Goal: Information Seeking & Learning: Learn about a topic

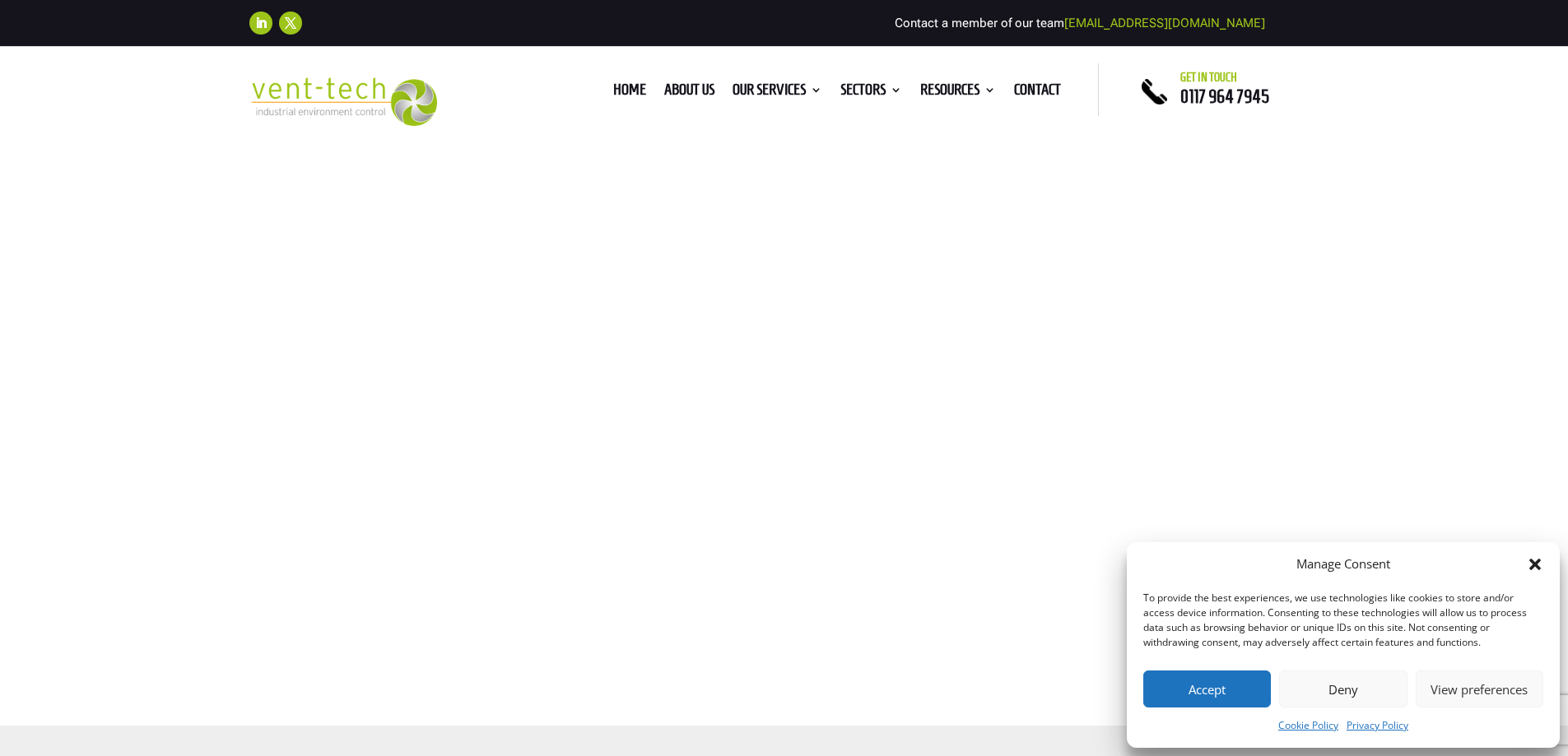
click at [1537, 563] on icon "Close dialog" at bounding box center [1535, 564] width 12 height 12
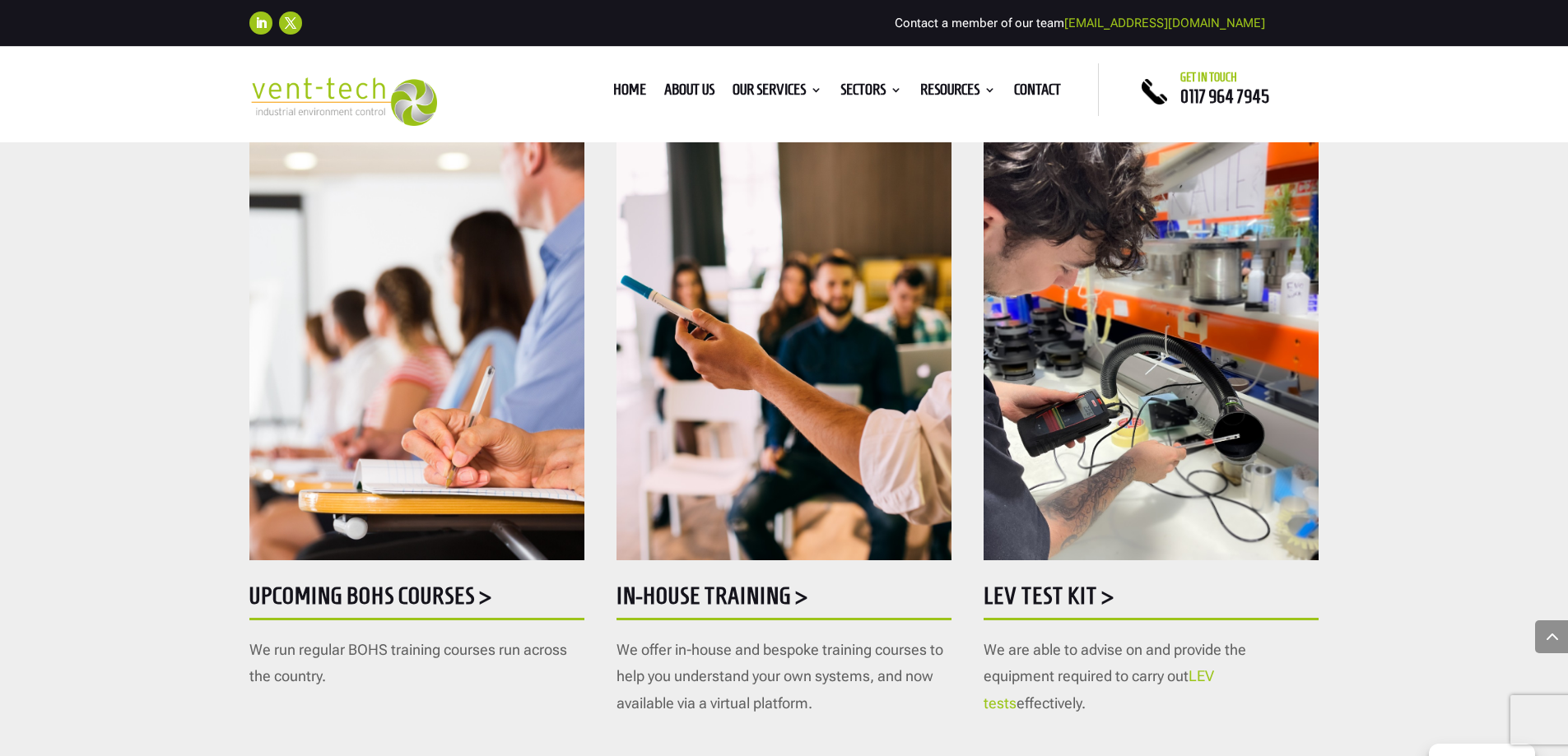
scroll to position [905, 0]
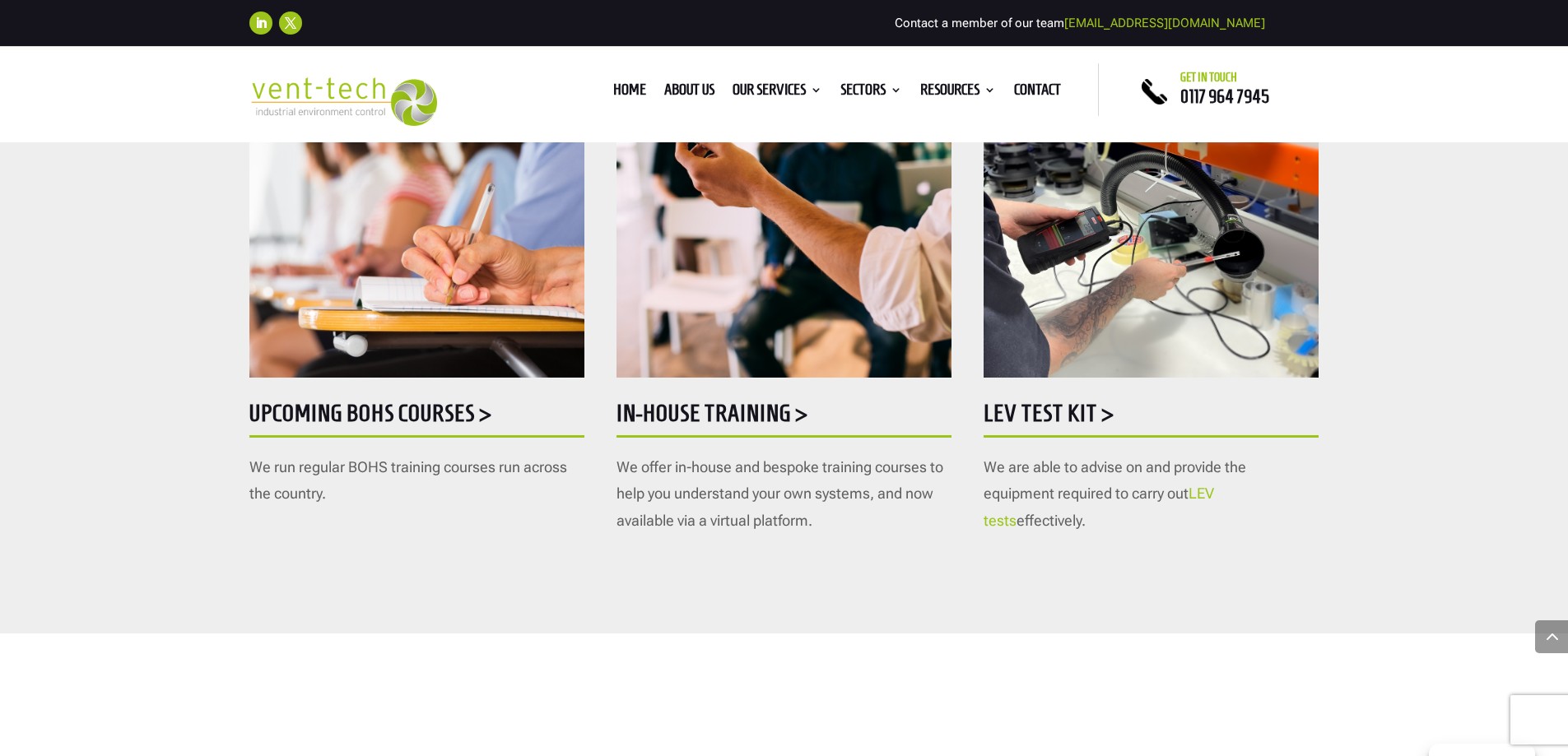
click at [429, 410] on h5 "Upcoming BOHS courses >" at bounding box center [417, 417] width 335 height 32
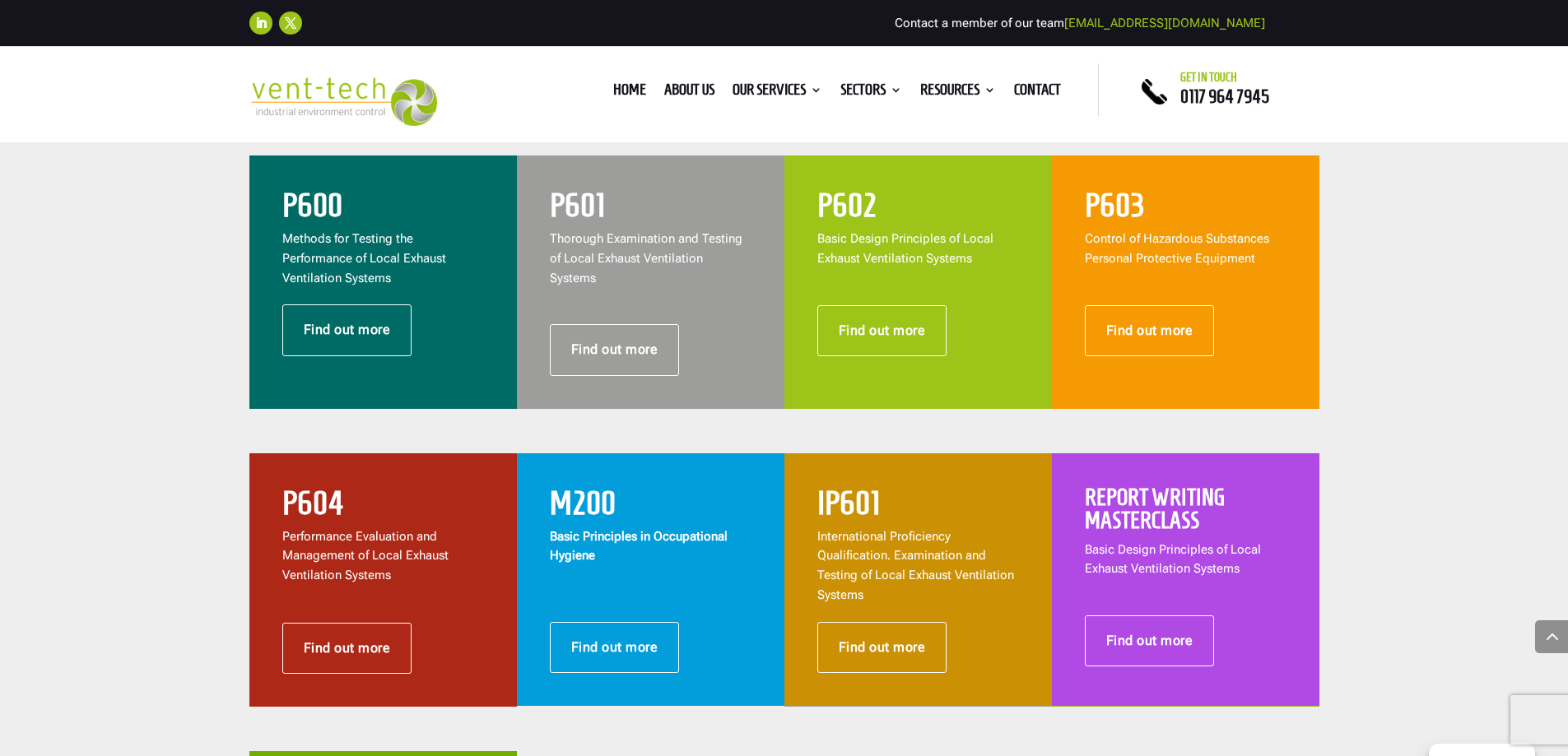
scroll to position [576, 0]
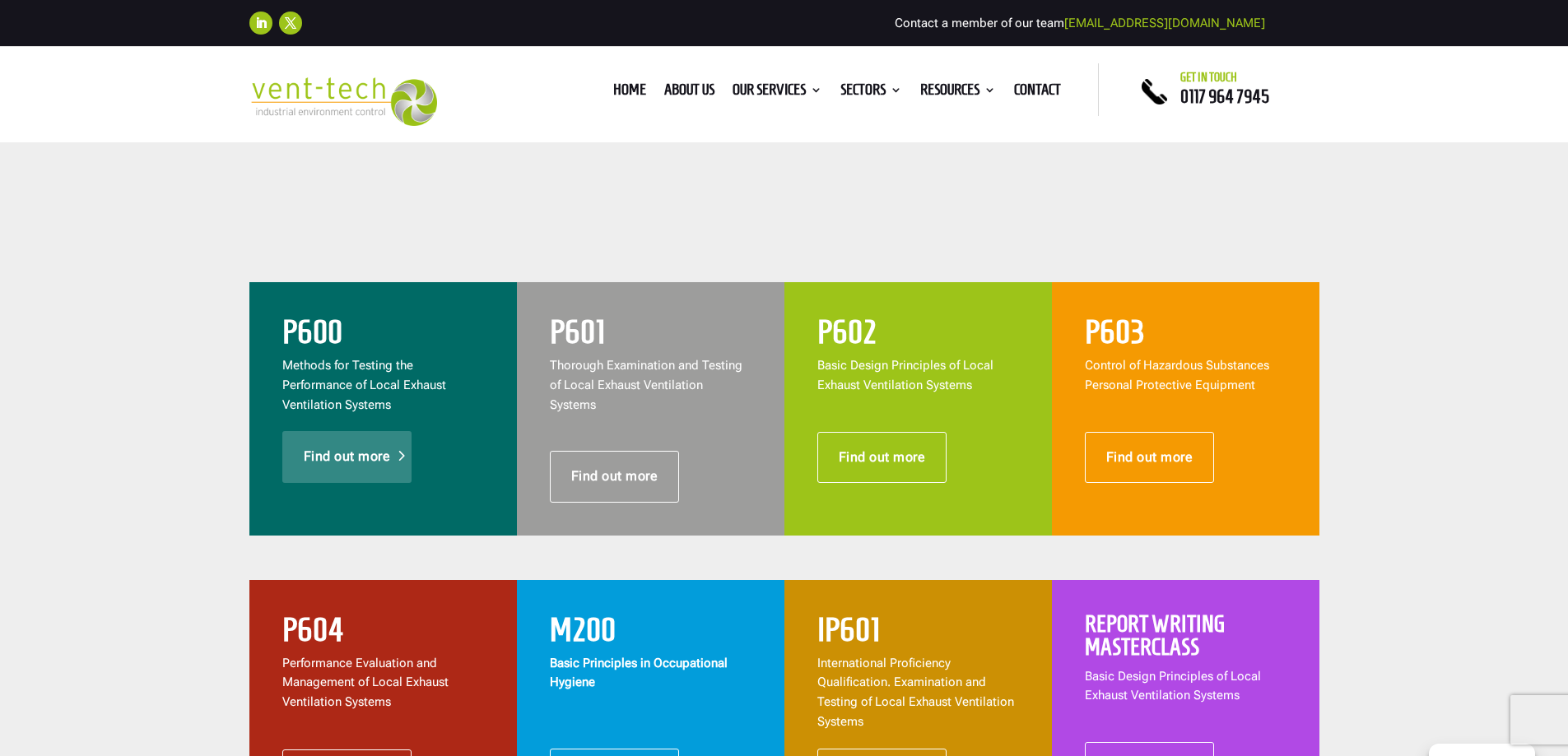
click at [369, 465] on link "Find out more" at bounding box center [347, 457] width 130 height 51
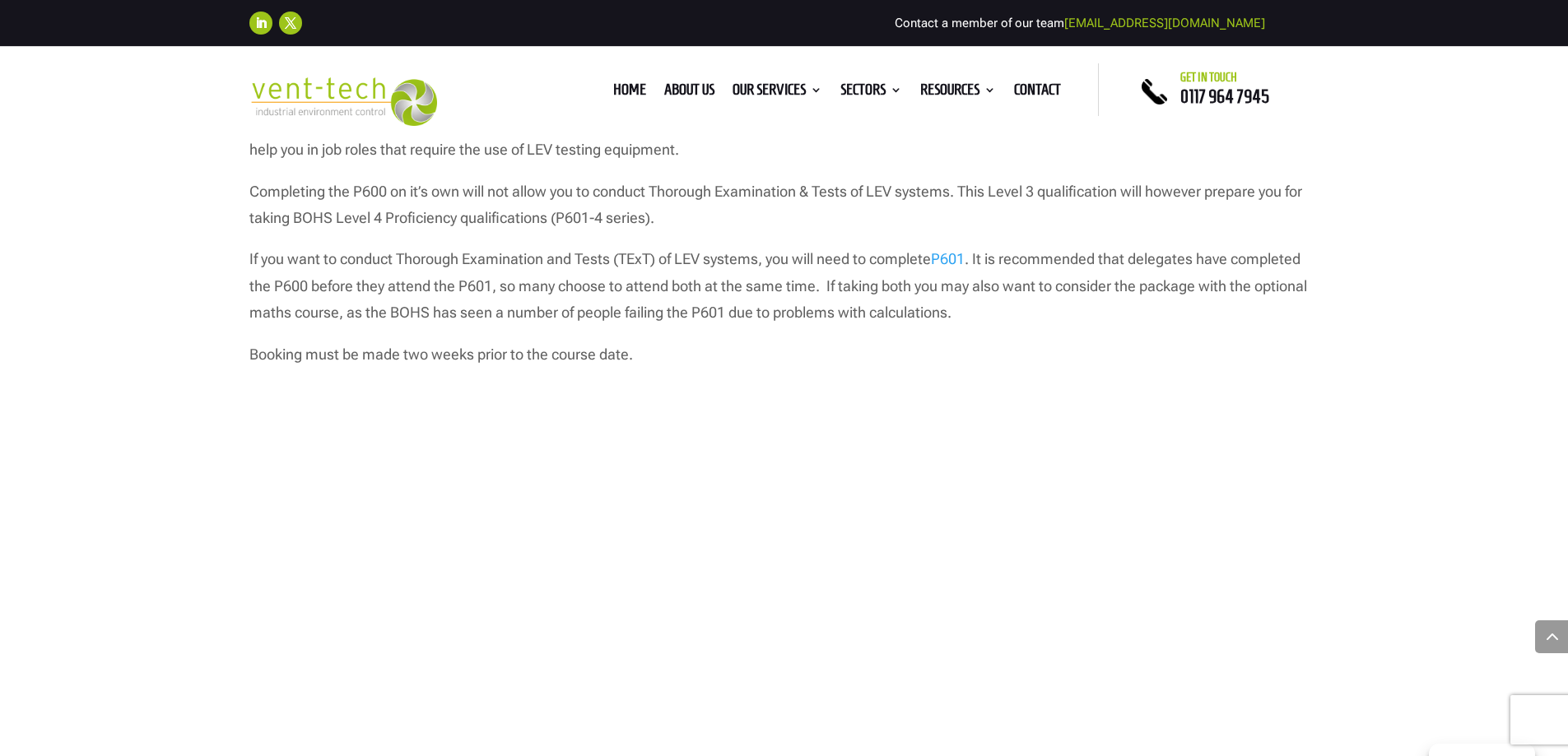
scroll to position [1563, 0]
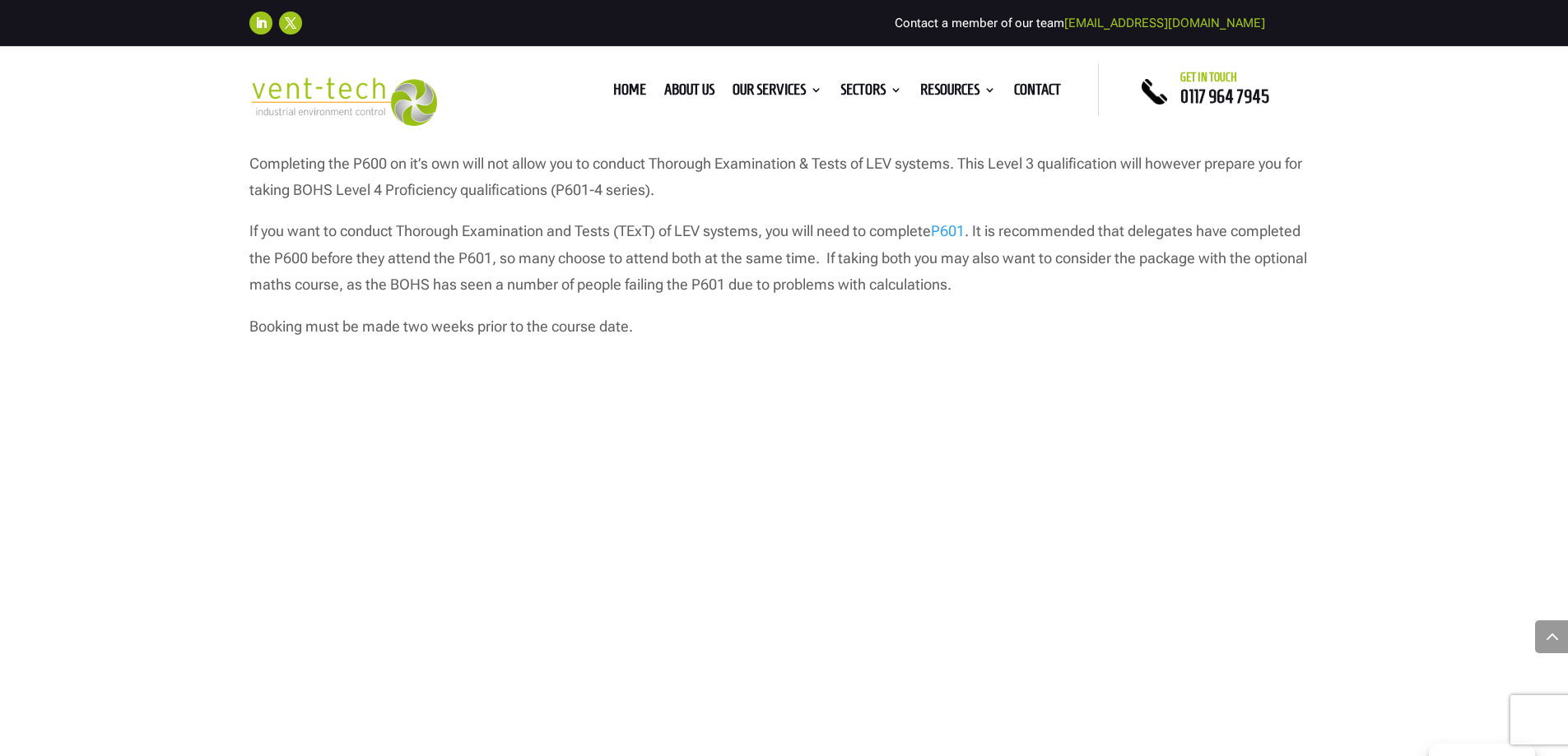
drag, startPoint x: 881, startPoint y: 307, endPoint x: 911, endPoint y: 320, distance: 32.7
drag, startPoint x: 911, startPoint y: 320, endPoint x: 990, endPoint y: 287, distance: 85.6
click at [985, 284] on p "If you want to conduct Thorough Examination and Tests (TExT) of LEV systems, yo…" at bounding box center [784, 265] width 1070 height 95
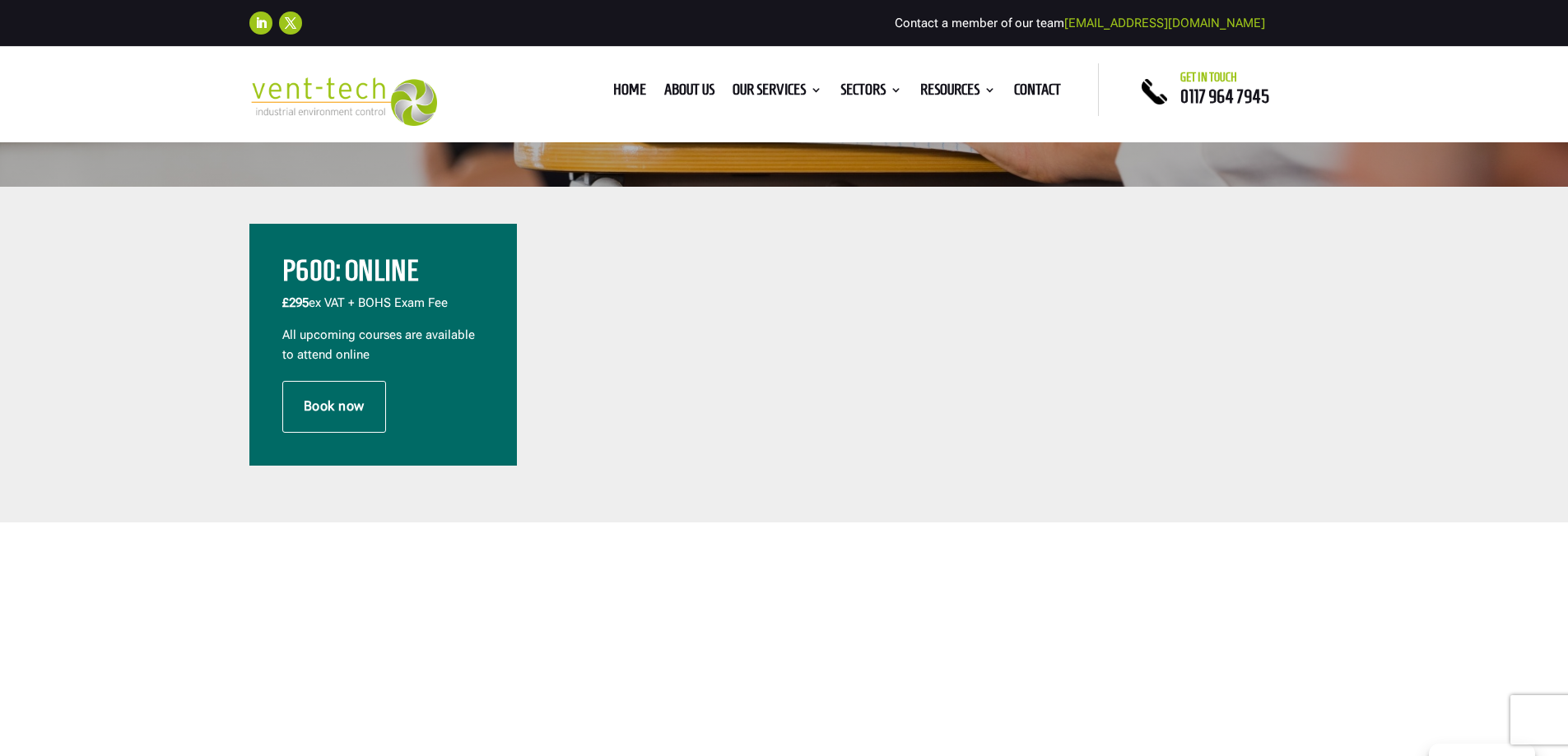
scroll to position [659, 0]
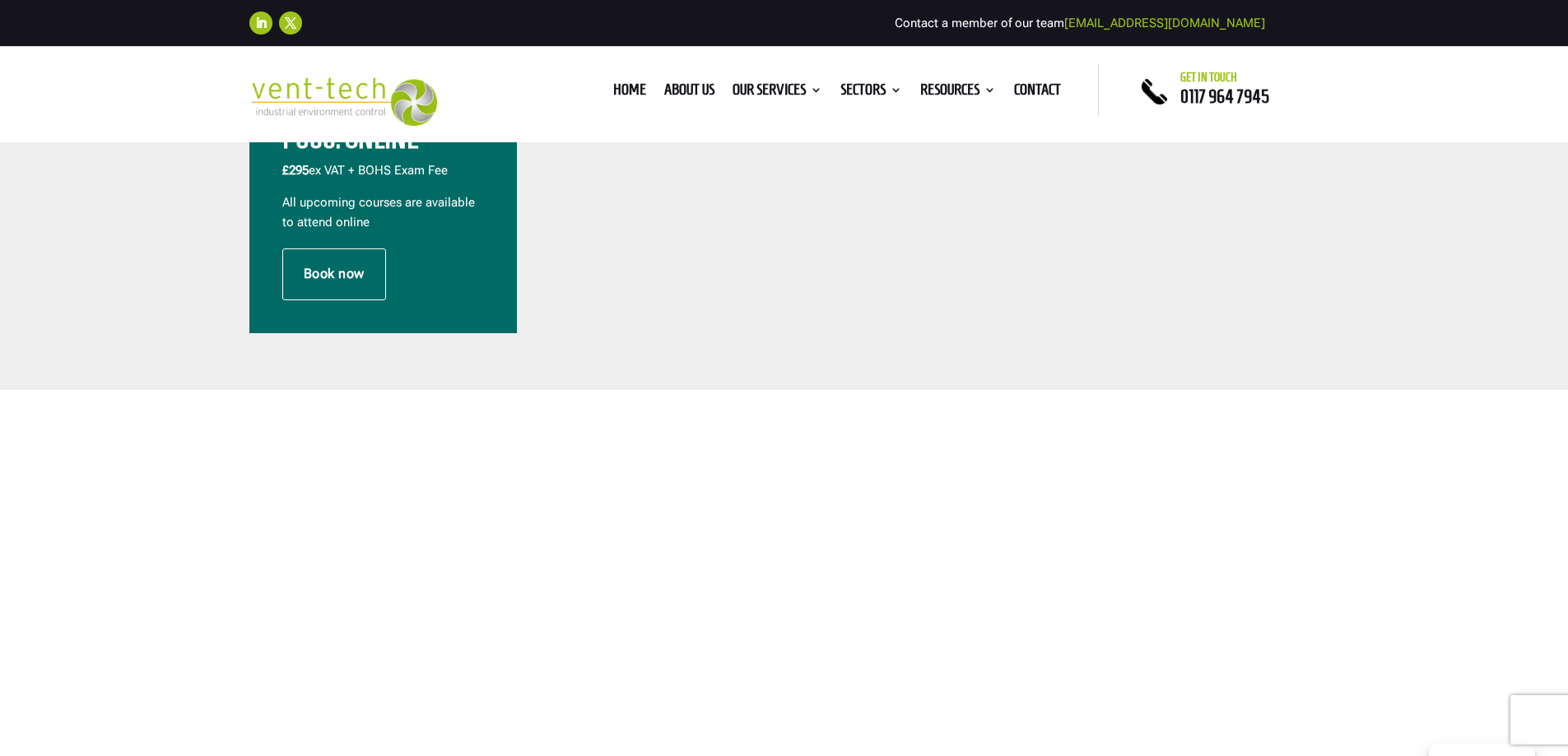
click at [583, 278] on div at bounding box center [651, 212] width 268 height 242
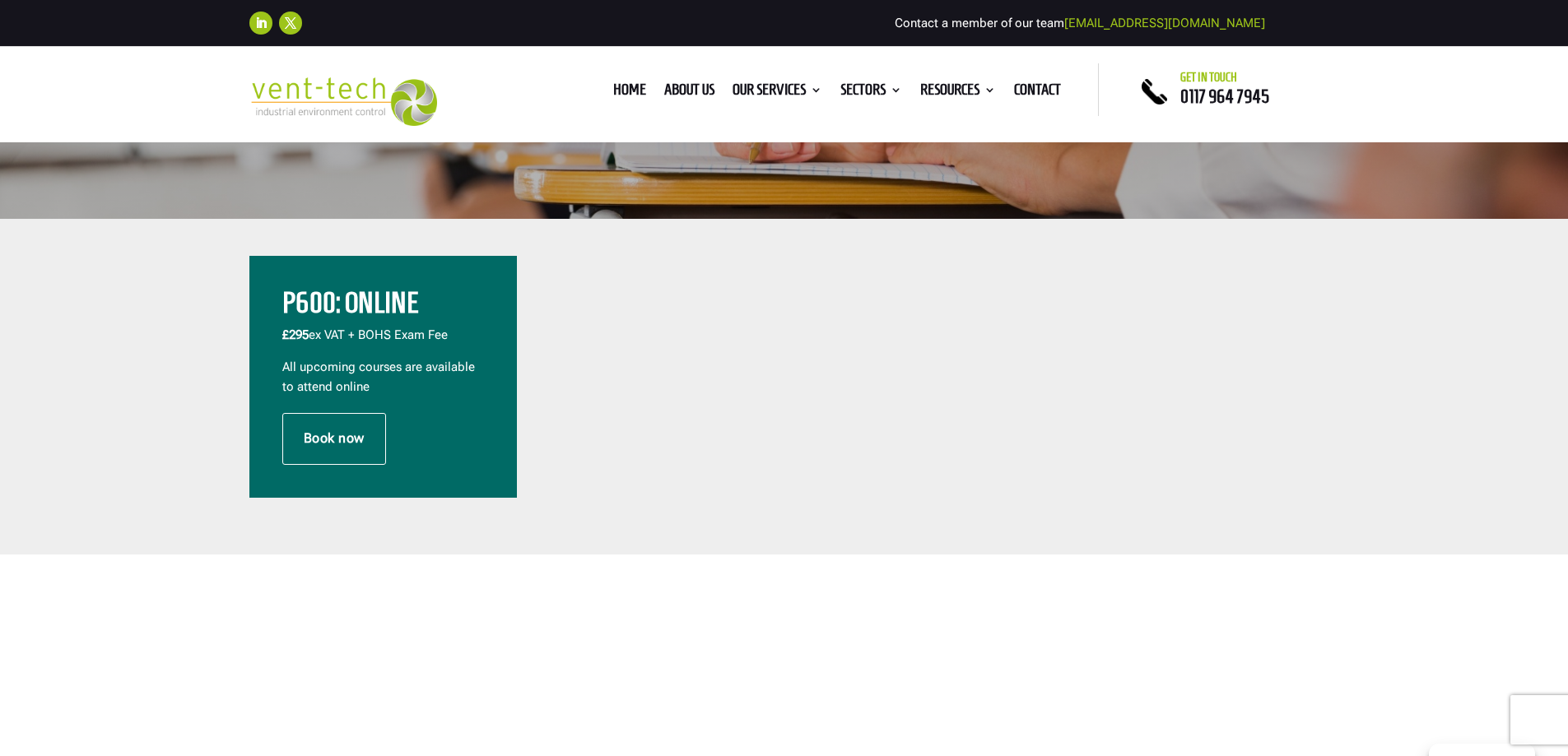
scroll to position [411, 0]
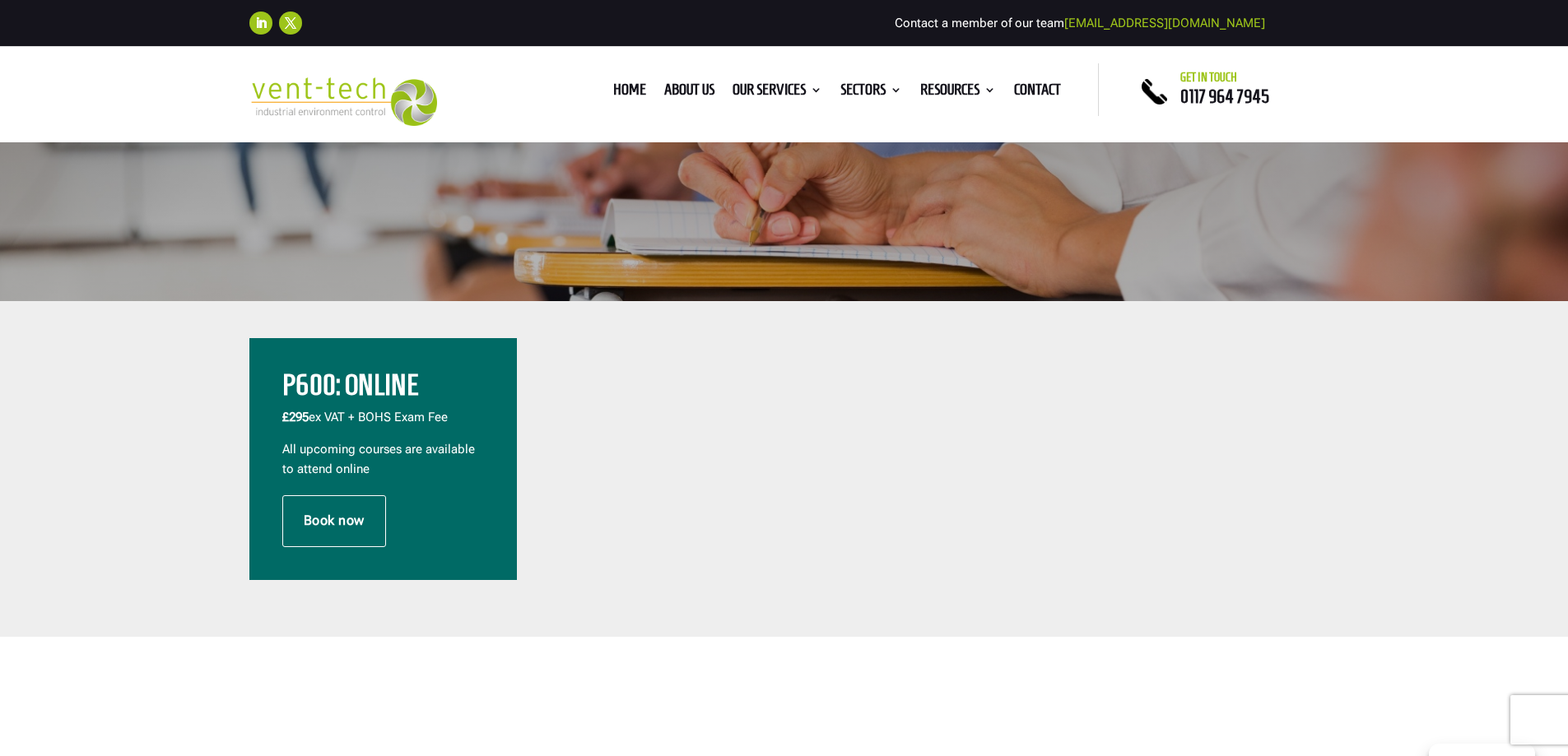
click at [1067, 513] on div at bounding box center [1186, 459] width 268 height 242
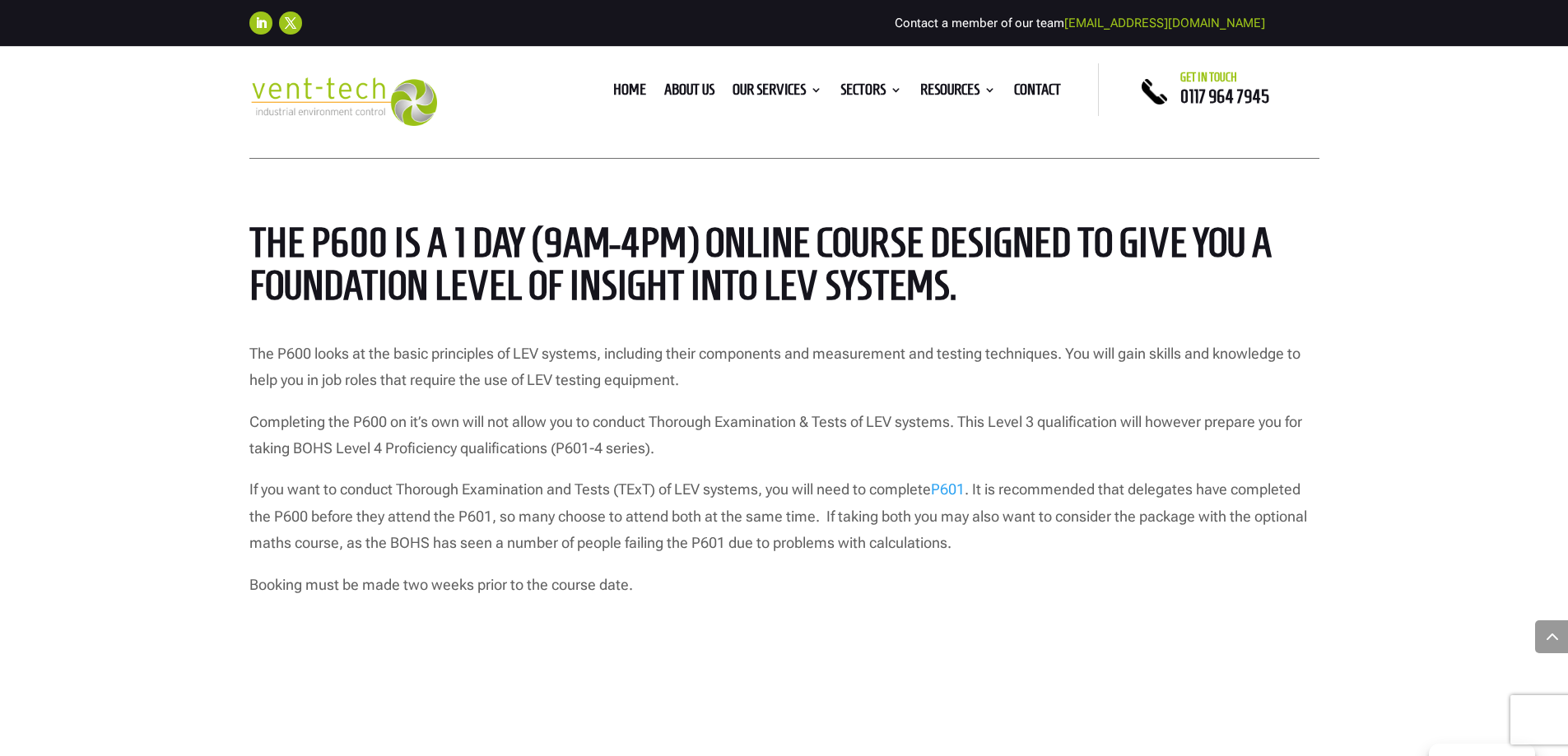
scroll to position [1481, 0]
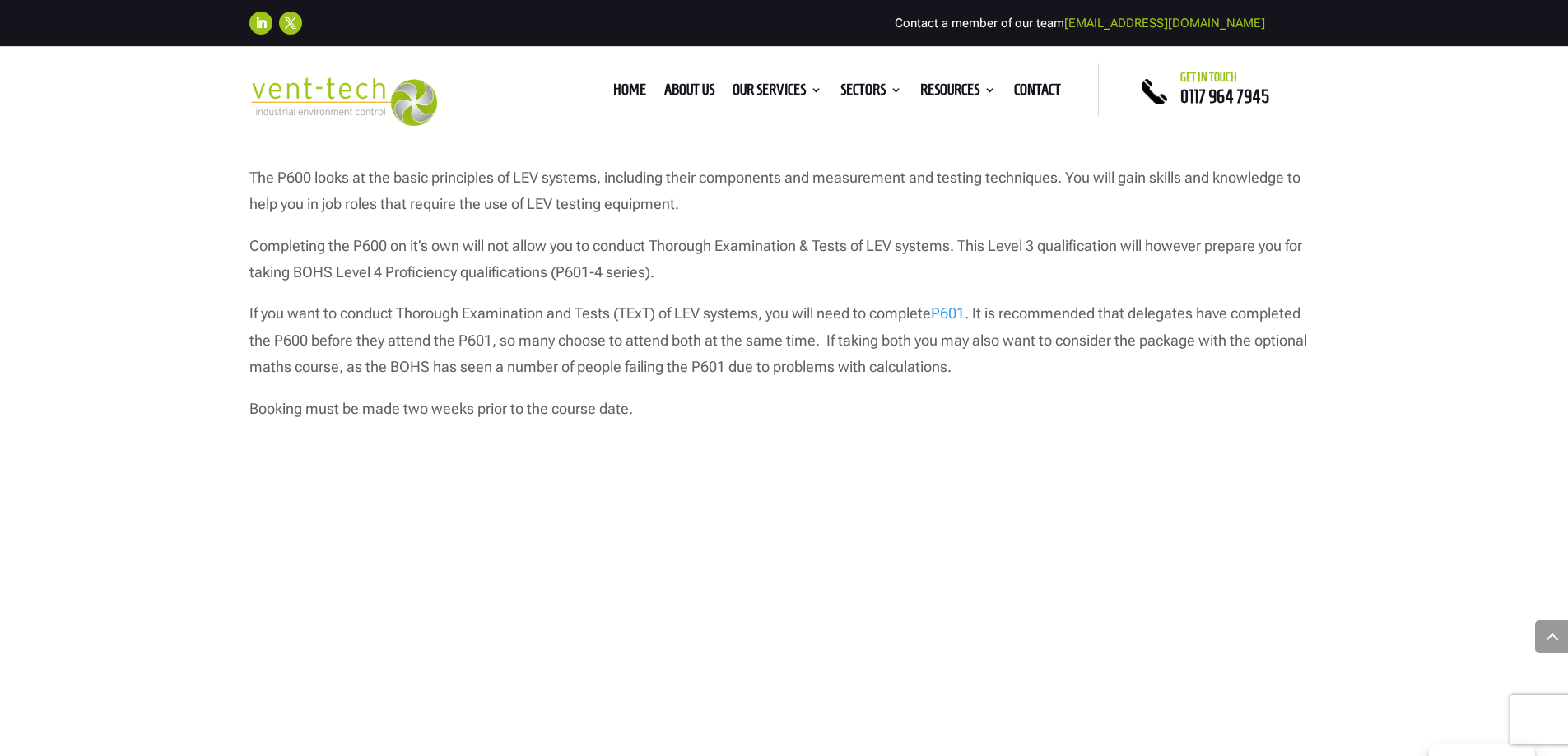
click at [957, 315] on link "P601" at bounding box center [947, 312] width 34 height 17
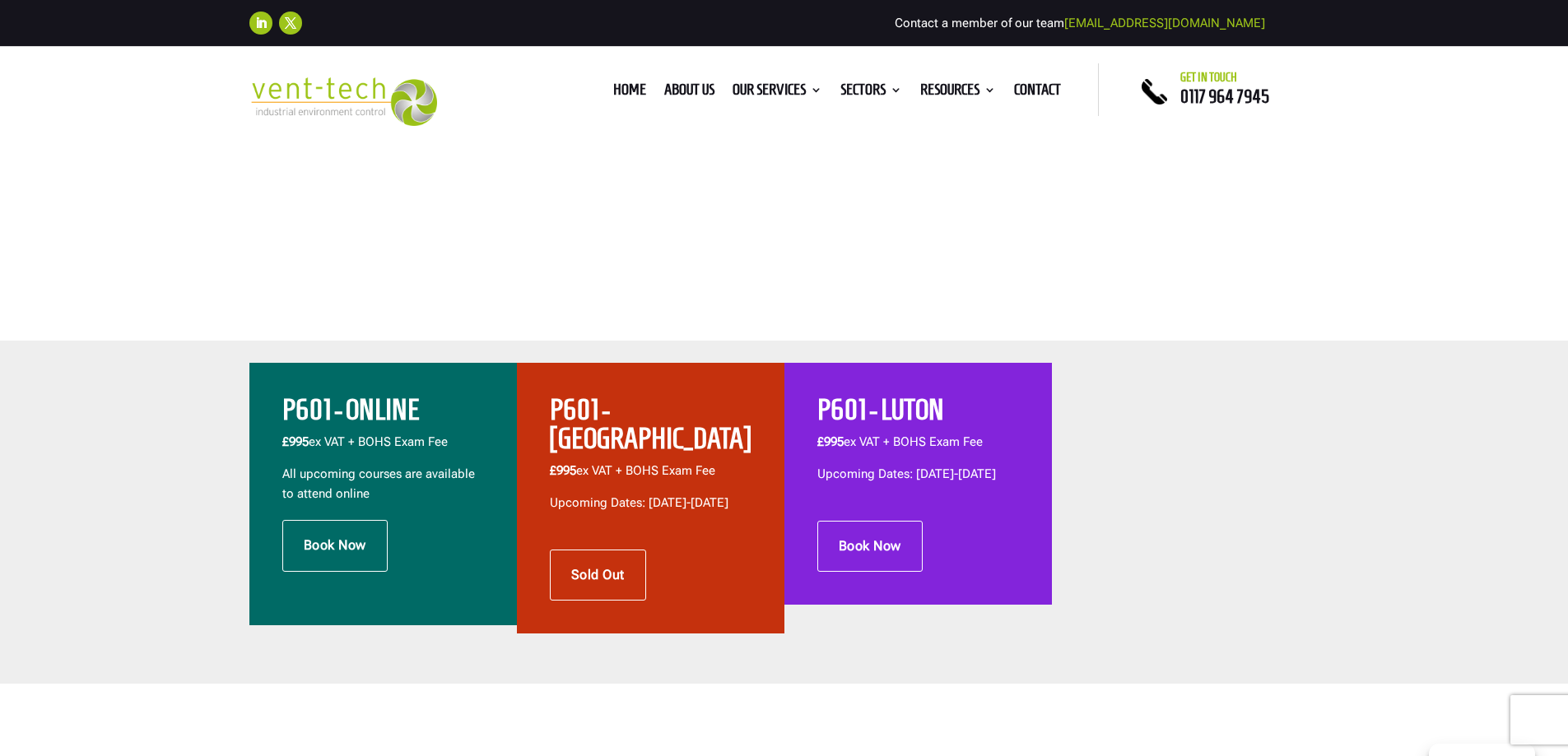
scroll to position [411, 0]
